Goal: Task Accomplishment & Management: Complete application form

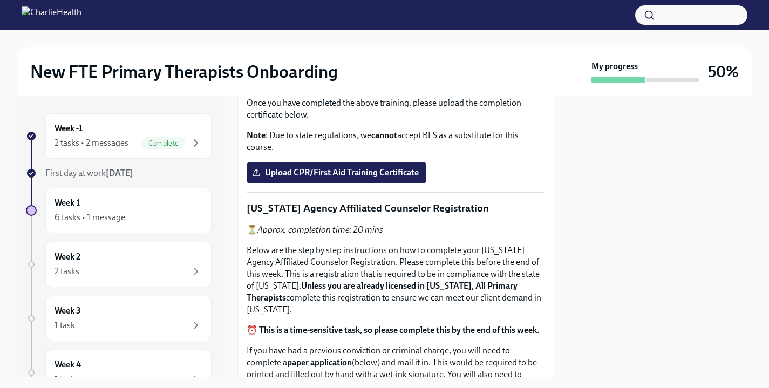
scroll to position [530, 0]
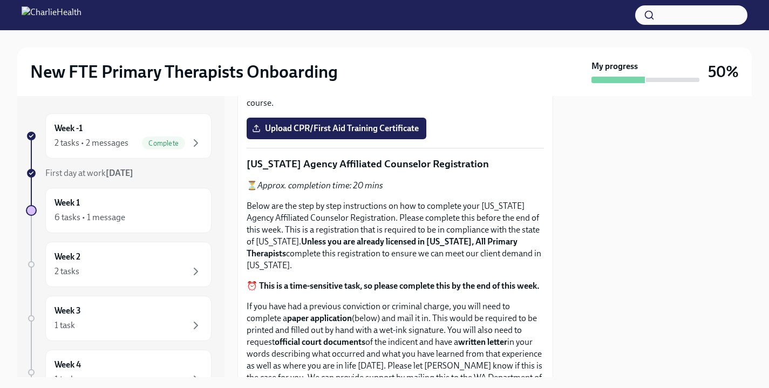
click at [0, 0] on input "Upload the [US_STATE] Telehealth Certificate" at bounding box center [0, 0] width 0 height 0
click at [353, 43] on strong "Access your CPR & First Aid training HERE" at bounding box center [337, 38] width 159 height 10
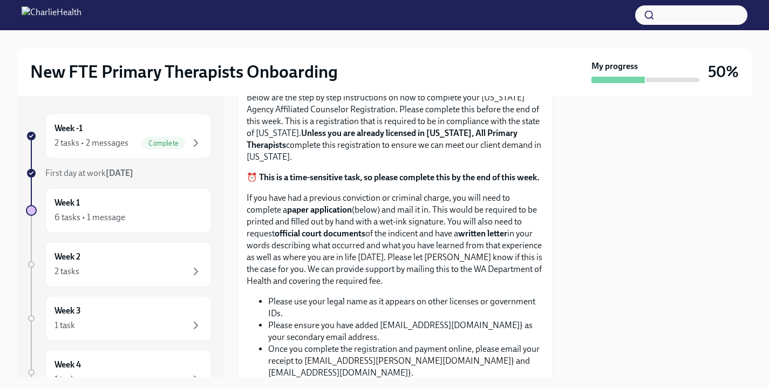
scroll to position [655, 0]
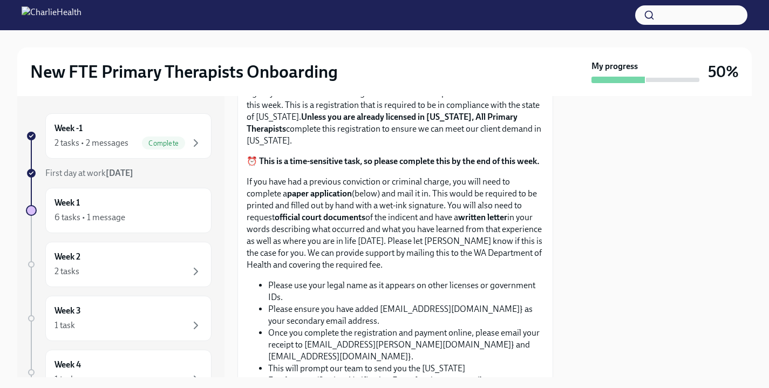
click at [295, 9] on span "Upload CPR/First Aid Training Certificate" at bounding box center [336, 3] width 165 height 11
click at [0, 0] on input "Upload CPR/First Aid Training Certificate" at bounding box center [0, 0] width 0 height 0
click at [303, 9] on span "Upload CPR/First Aid Training Certificate" at bounding box center [336, 3] width 165 height 11
click at [0, 0] on input "Upload CPR/First Aid Training Certificate" at bounding box center [0, 0] width 0 height 0
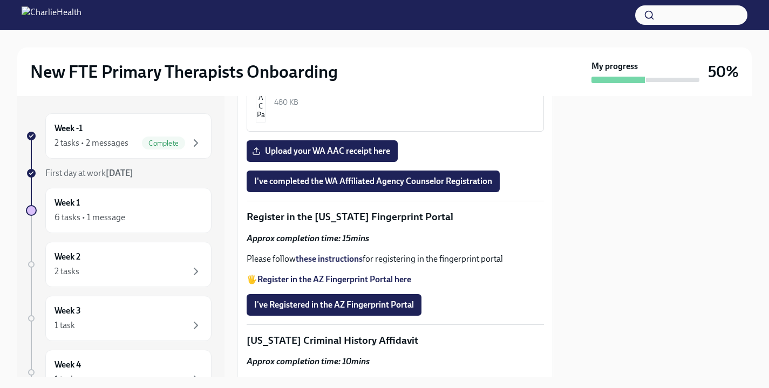
scroll to position [1290, 0]
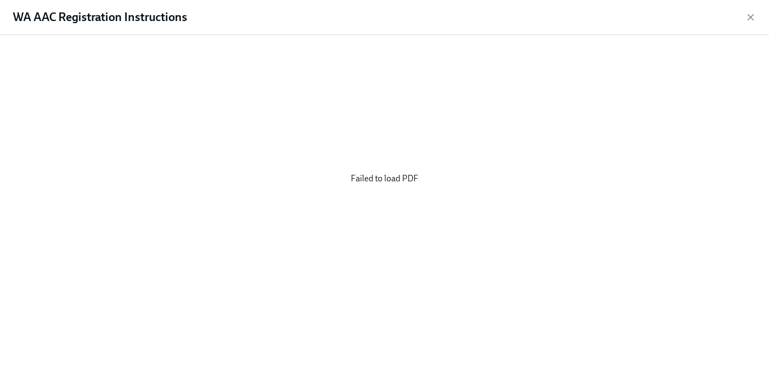
click at [448, 181] on div "Failed to load PDF" at bounding box center [384, 179] width 735 height 270
click at [754, 17] on icon "button" at bounding box center [751, 17] width 11 height 11
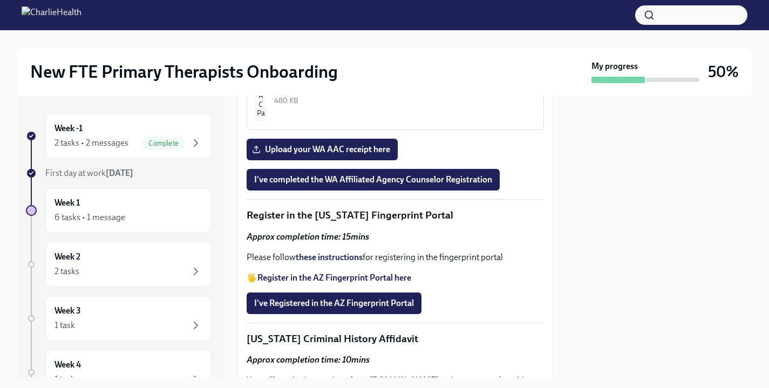
click at [266, 121] on img "button" at bounding box center [261, 88] width 10 height 65
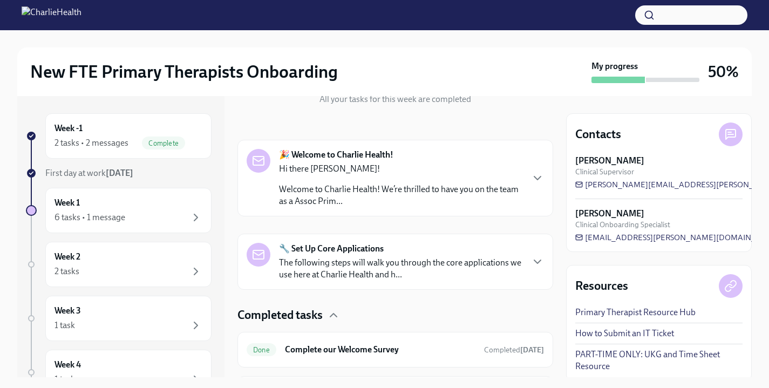
scroll to position [129, 0]
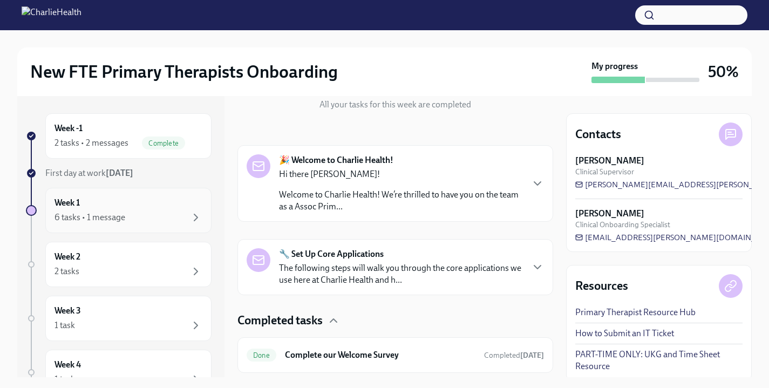
click at [173, 190] on div "Week 1 6 tasks • 1 message" at bounding box center [128, 210] width 166 height 45
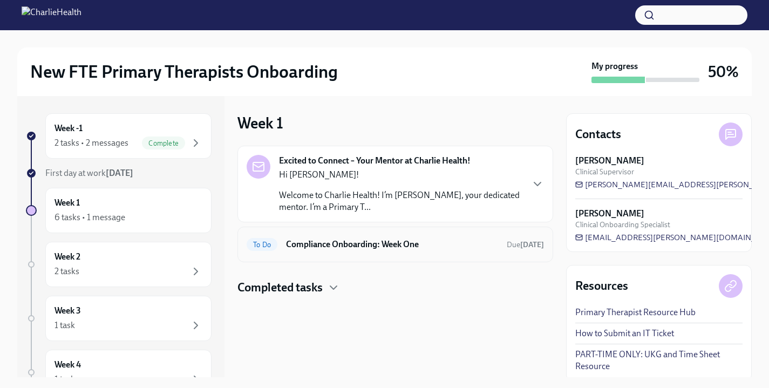
click at [367, 253] on div "To Do Compliance Onboarding: Week One Due [DATE]" at bounding box center [395, 244] width 297 height 17
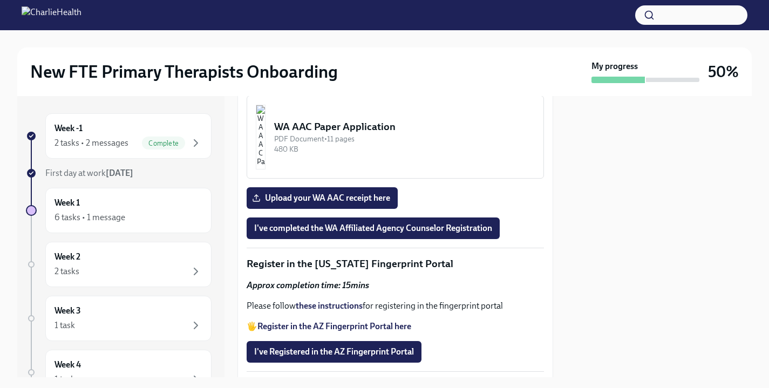
scroll to position [1241, 0]
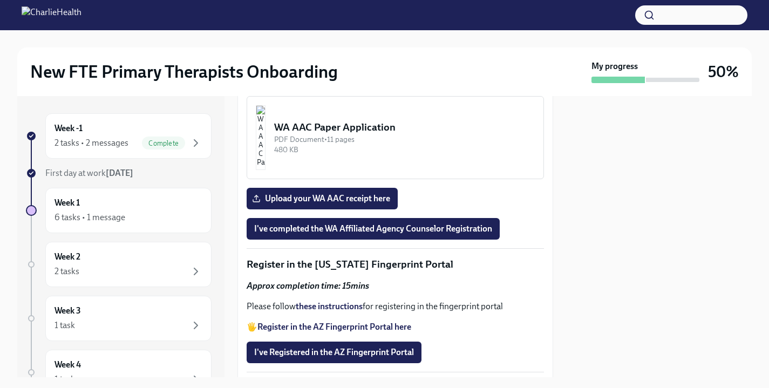
click at [359, 53] on div "PDF Document • 6 pages" at bounding box center [404, 48] width 261 height 10
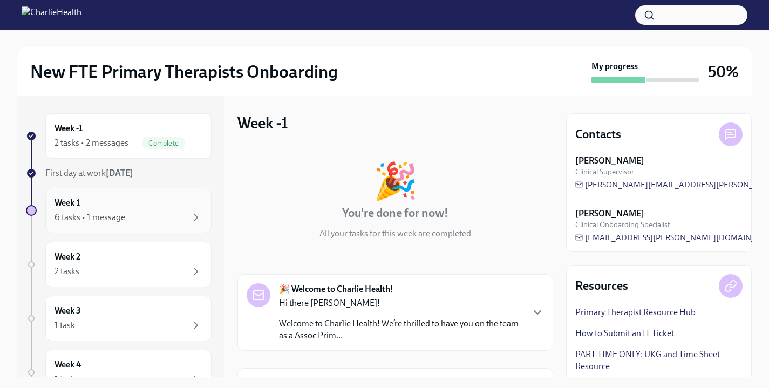
click at [119, 200] on div "Week 1 6 tasks • 1 message" at bounding box center [129, 210] width 148 height 27
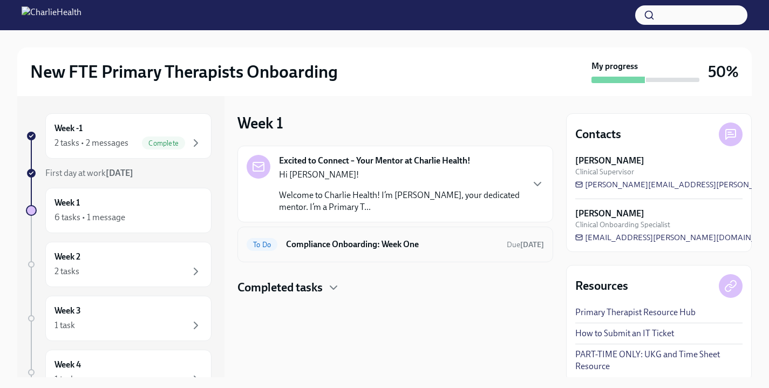
click at [312, 256] on div "To Do Compliance Onboarding: Week One Due in 3 days" at bounding box center [396, 245] width 316 height 36
click at [344, 258] on div "To Do Compliance Onboarding: Week One Due in 3 days" at bounding box center [396, 245] width 316 height 36
click at [340, 246] on h6 "Compliance Onboarding: Week One" at bounding box center [392, 245] width 212 height 12
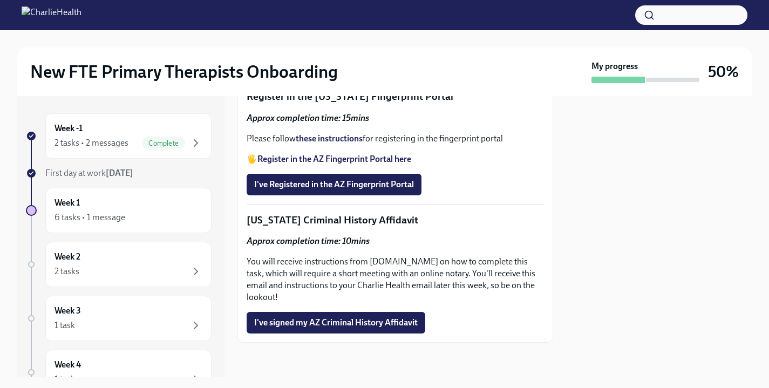
scroll to position [1531, 0]
click at [341, 144] on strong "these instructions" at bounding box center [329, 138] width 67 height 10
click at [373, 190] on span "I've Registered in the AZ Fingerprint Portal" at bounding box center [334, 184] width 160 height 11
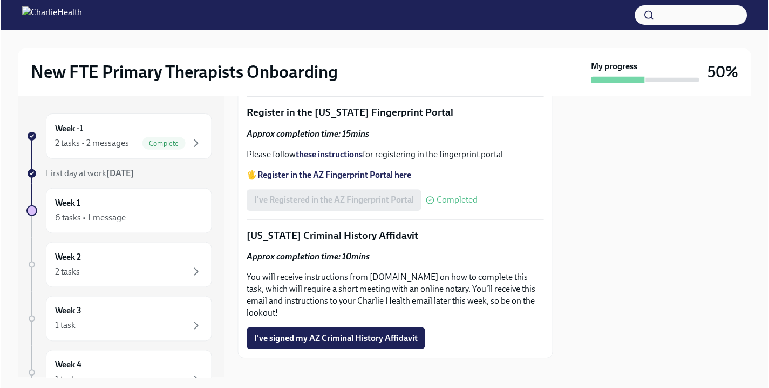
scroll to position [1396, 0]
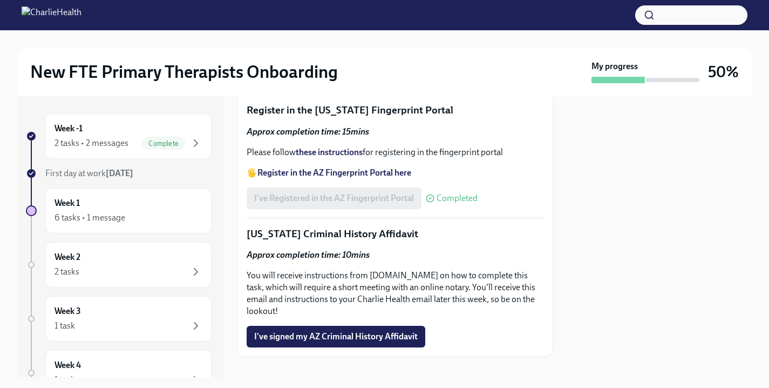
click at [313, 50] on span "Upload your WA AAC receipt here" at bounding box center [322, 44] width 136 height 11
click at [0, 0] on input "Upload your WA AAC receipt here" at bounding box center [0, 0] width 0 height 0
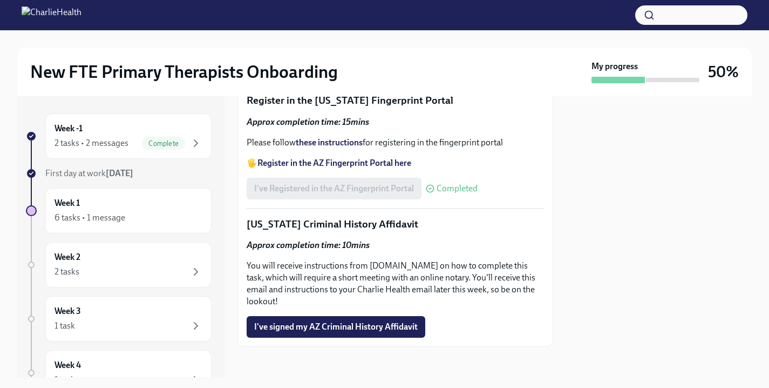
click at [327, 70] on span "I've completed the WA Affiliated Agency Counselor Registration" at bounding box center [373, 64] width 238 height 11
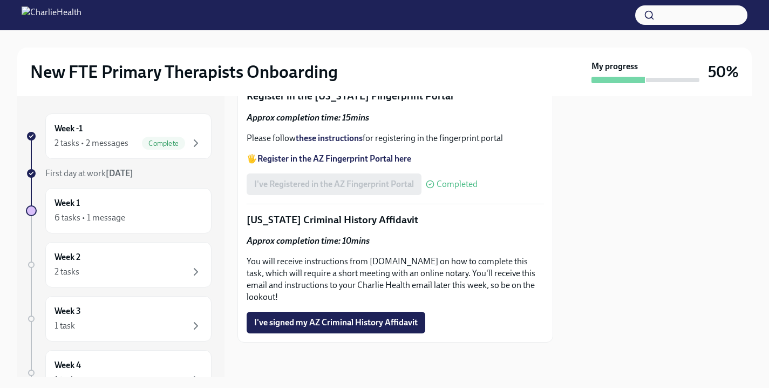
scroll to position [1613, 0]
click at [152, 197] on div "Week 1 6 tasks • 1 message" at bounding box center [128, 210] width 166 height 45
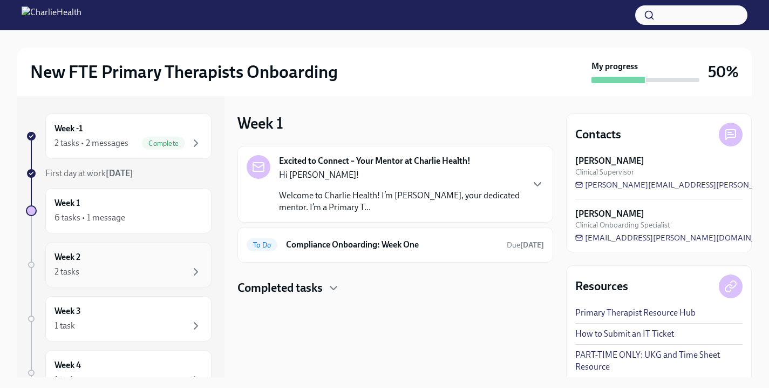
scroll to position [12, 0]
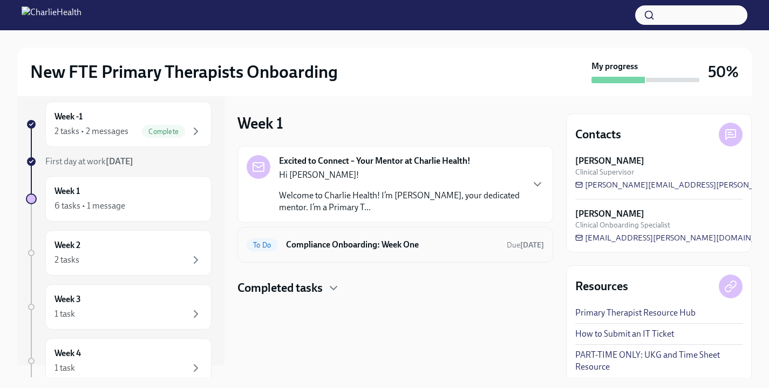
click at [332, 245] on h6 "Compliance Onboarding: Week One" at bounding box center [392, 245] width 212 height 12
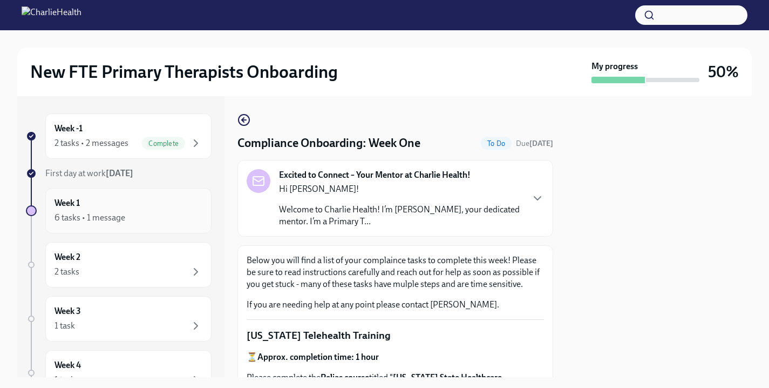
click at [157, 206] on div "Week 1 6 tasks • 1 message" at bounding box center [129, 210] width 148 height 27
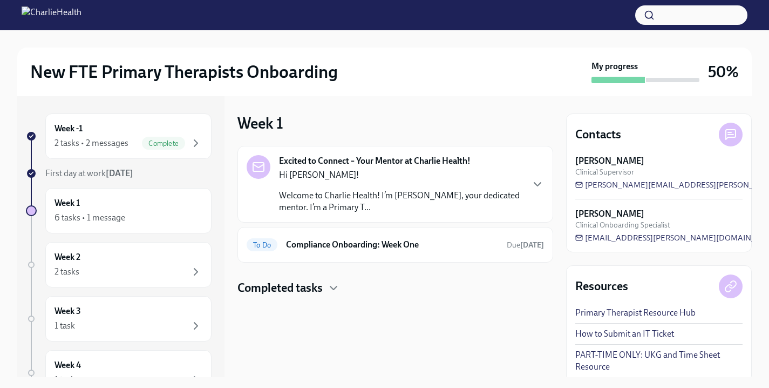
click at [305, 294] on h4 "Completed tasks" at bounding box center [280, 288] width 85 height 16
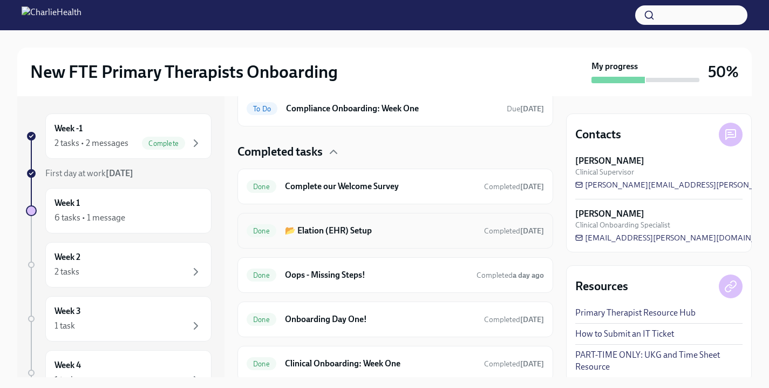
scroll to position [175, 0]
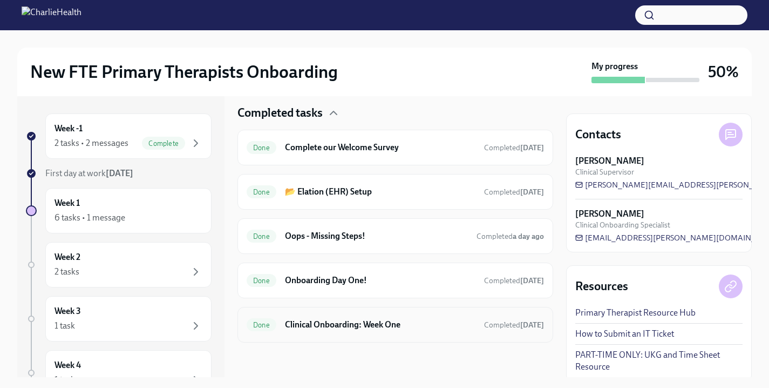
click at [342, 326] on h6 "Clinical Onboarding: Week One" at bounding box center [380, 325] width 191 height 12
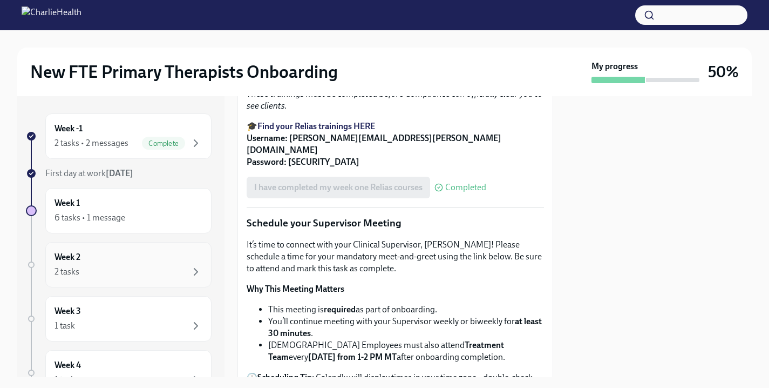
scroll to position [773, 0]
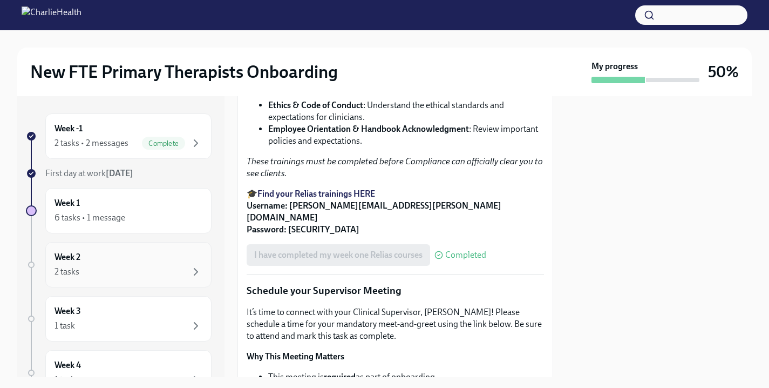
click at [171, 256] on div "Week 2 2 tasks" at bounding box center [129, 264] width 148 height 27
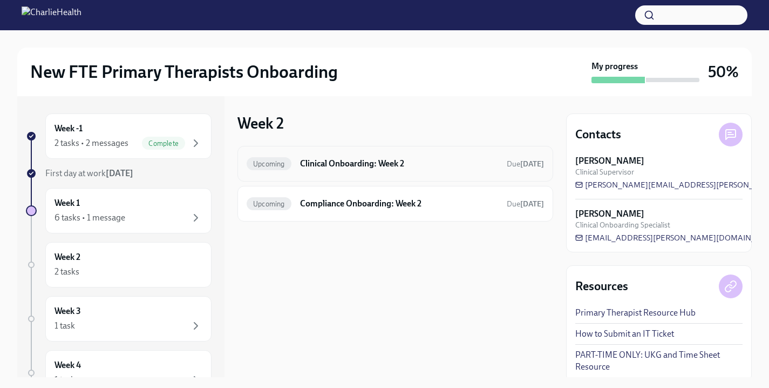
click at [327, 158] on h6 "Clinical Onboarding: Week 2" at bounding box center [399, 164] width 198 height 12
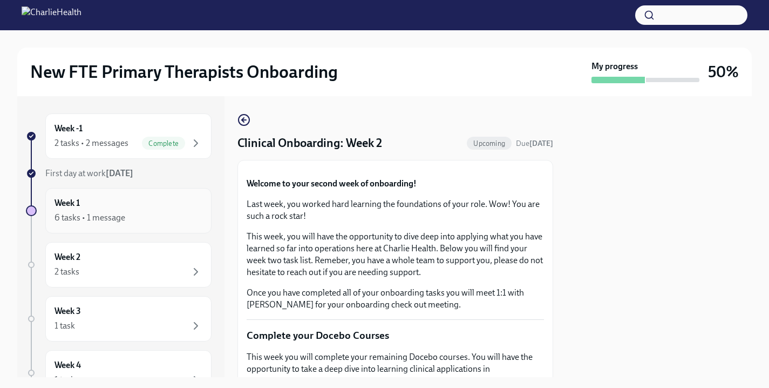
click at [153, 220] on div "6 tasks • 1 message" at bounding box center [129, 217] width 148 height 13
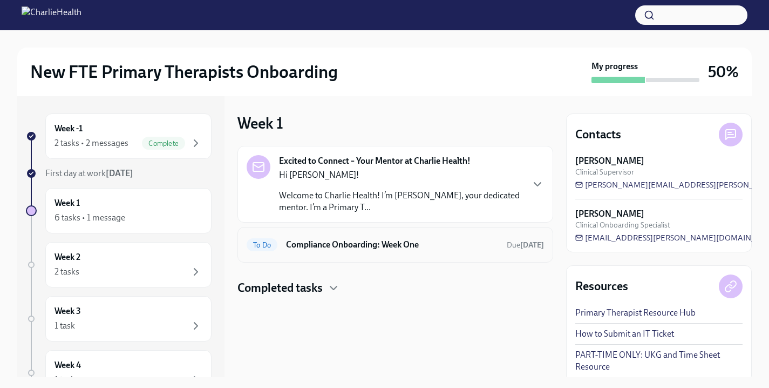
click at [305, 254] on div "To Do Compliance Onboarding: Week One Due in 3 days" at bounding box center [396, 245] width 316 height 36
